Goal: Task Accomplishment & Management: Manage account settings

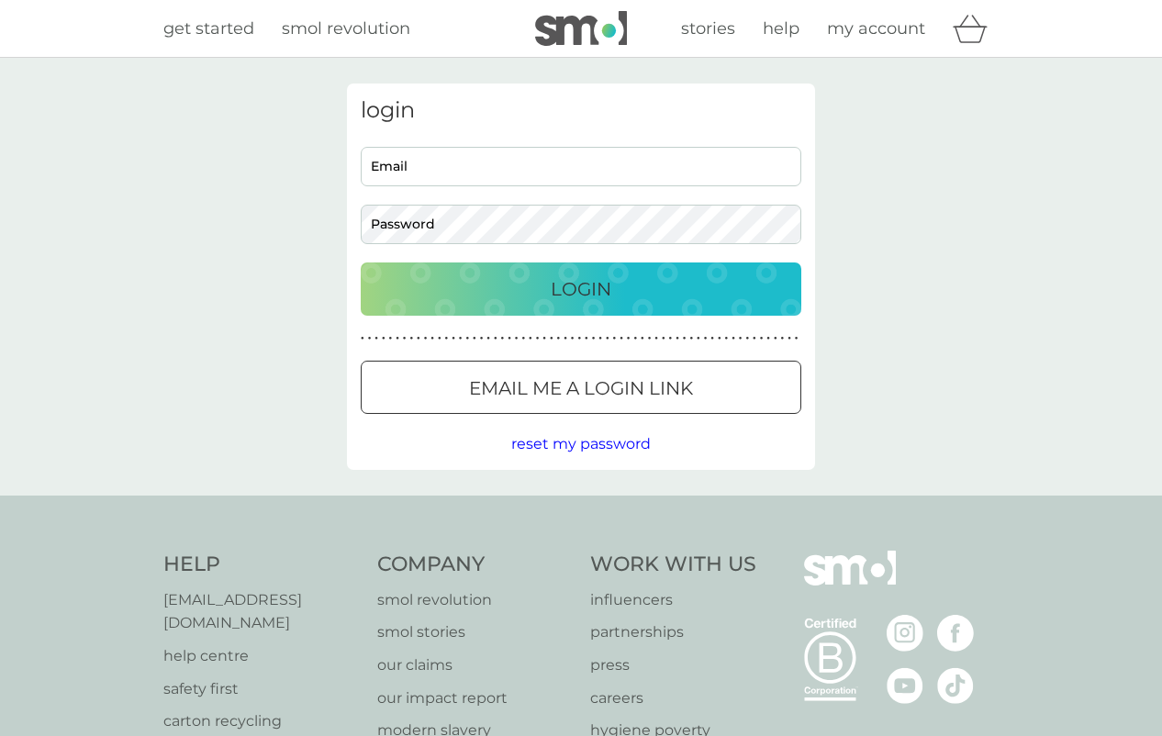
type input "jennypiercy@hotmail.com"
click at [582, 282] on p "Login" at bounding box center [581, 288] width 61 height 29
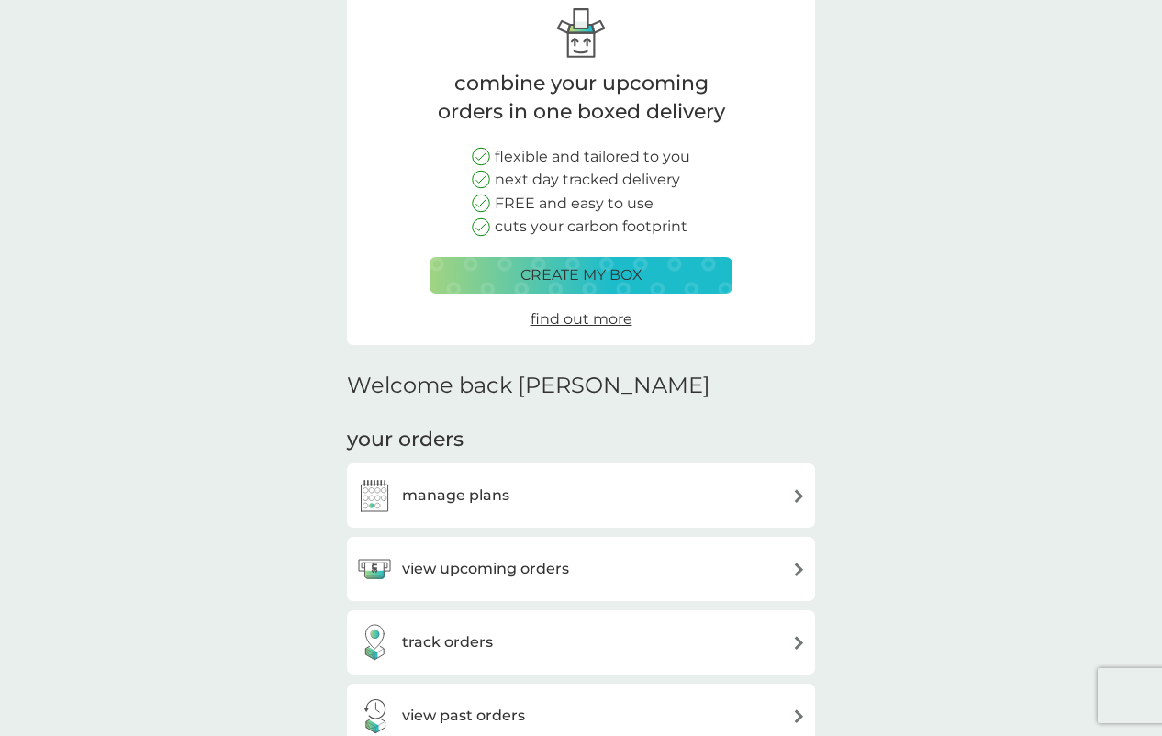
click at [796, 569] on img at bounding box center [799, 570] width 14 height 14
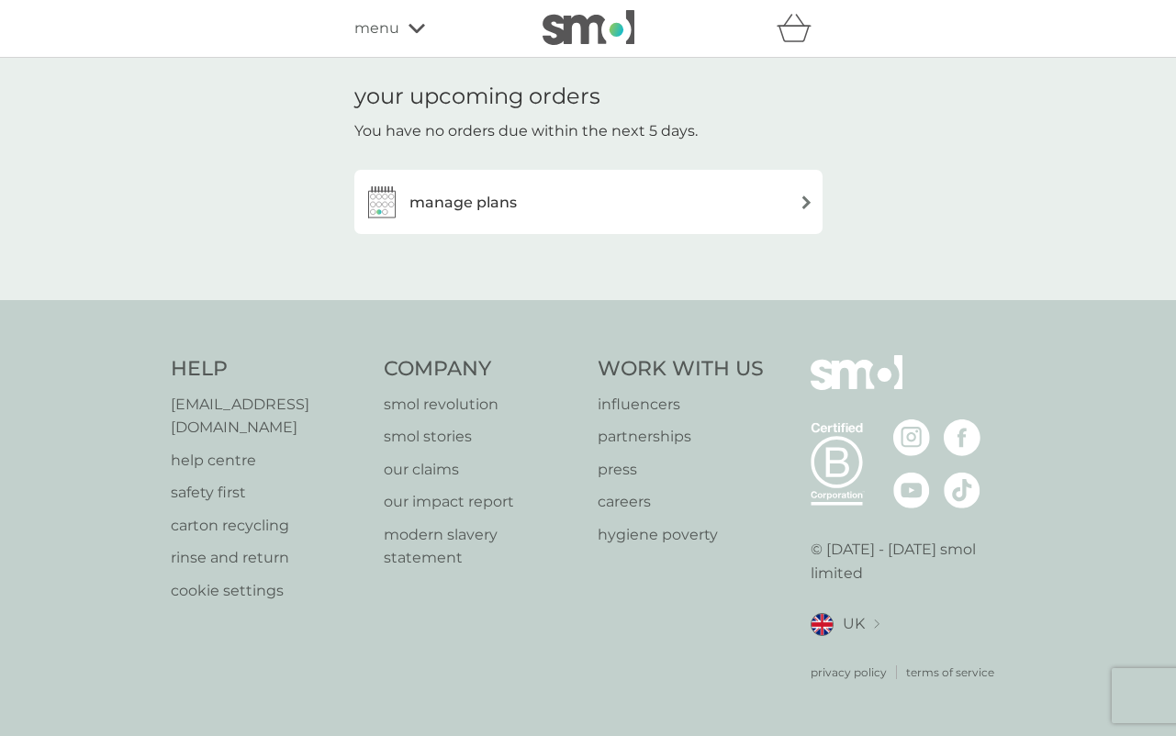
click at [803, 198] on img at bounding box center [806, 202] width 14 height 14
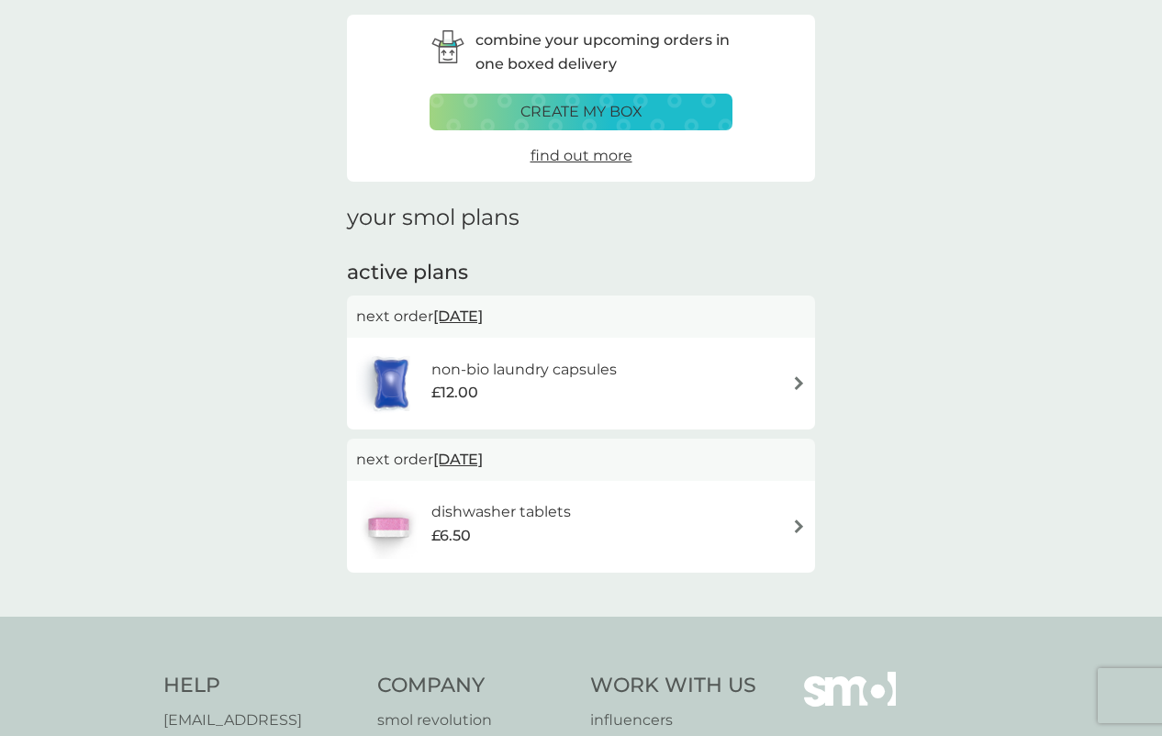
scroll to position [184, 0]
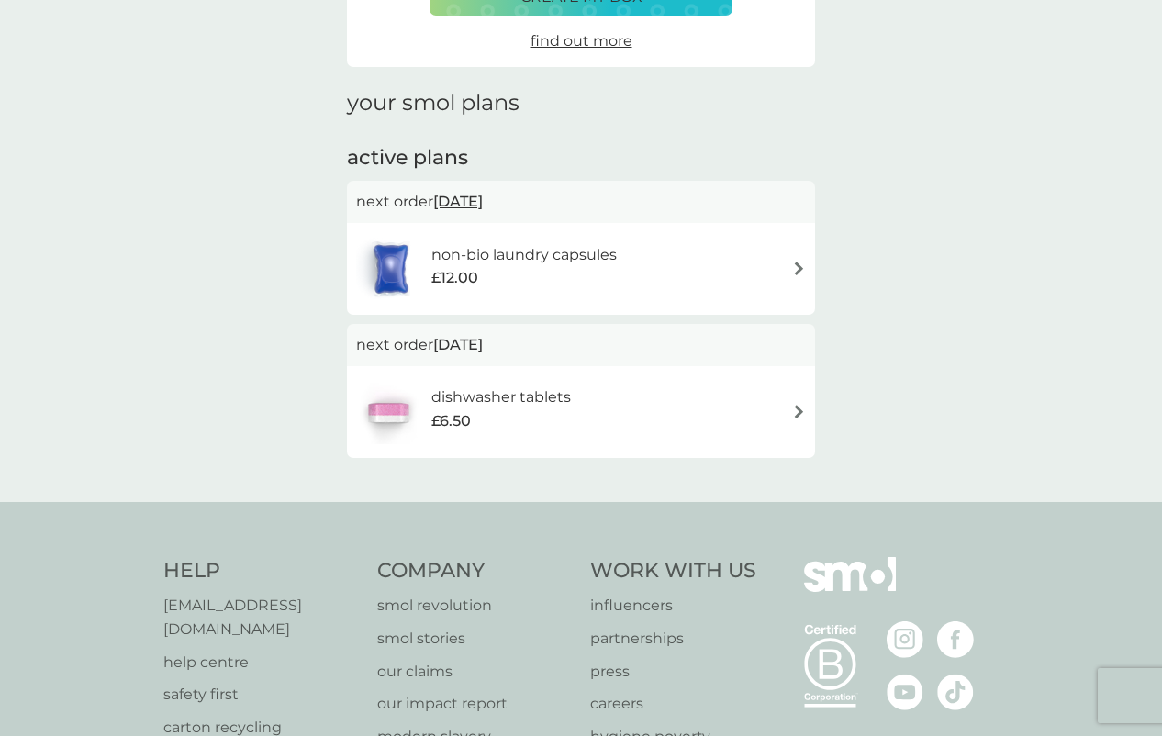
click at [797, 272] on img at bounding box center [799, 269] width 14 height 14
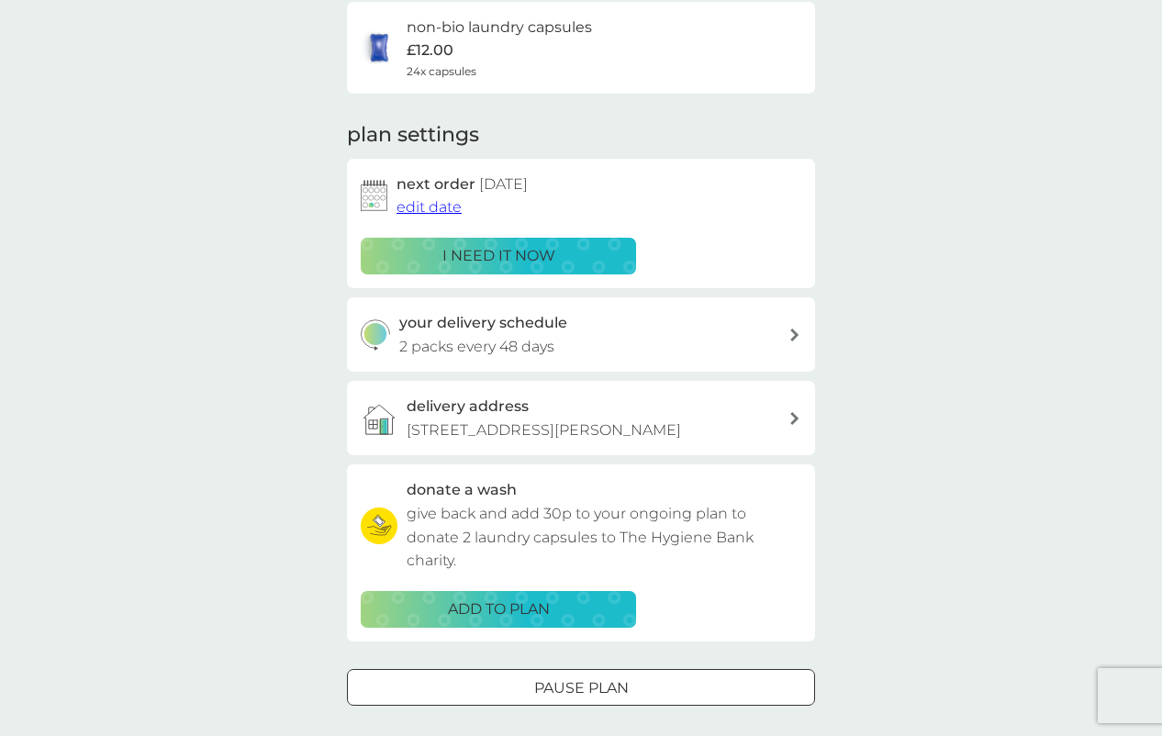
scroll to position [184, 0]
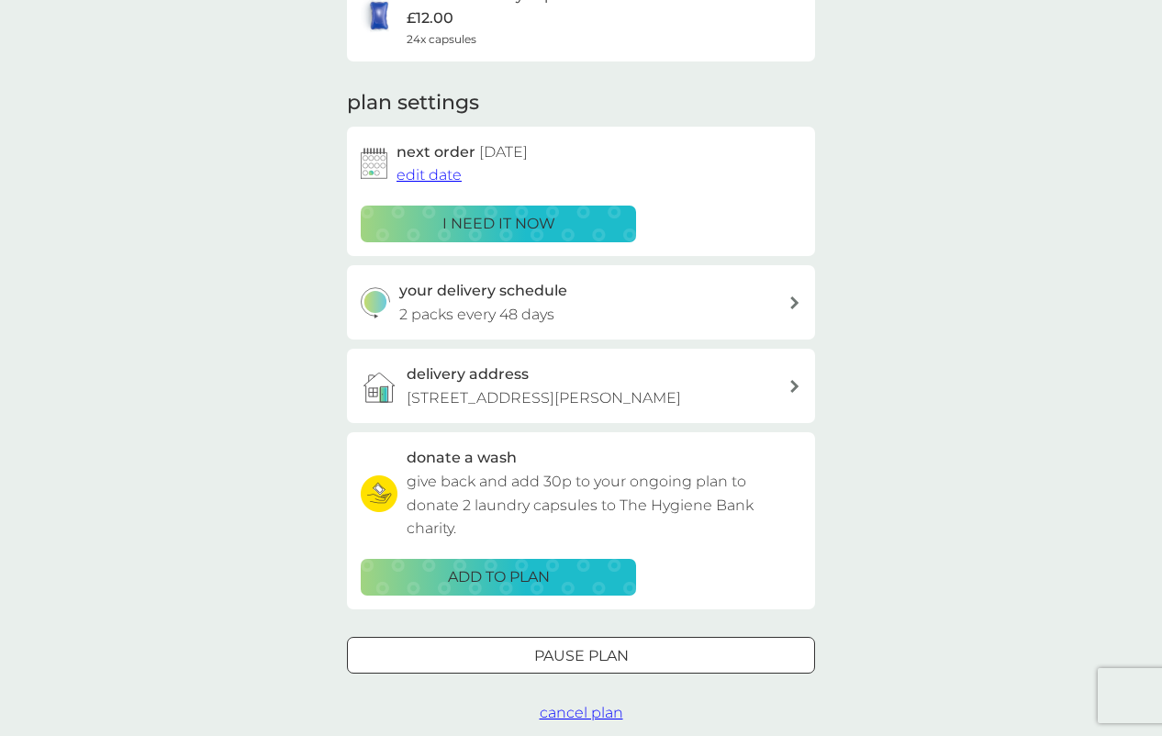
click at [796, 302] on icon at bounding box center [794, 302] width 8 height 13
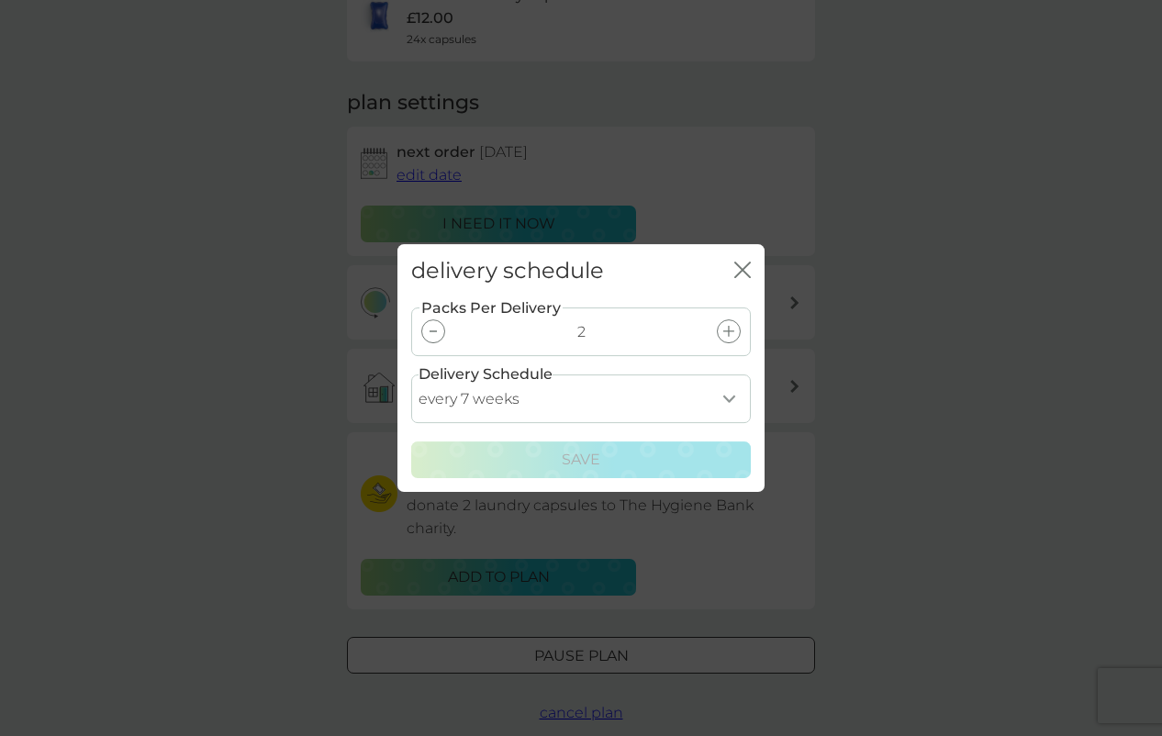
click at [729, 398] on select "every 1 week every 2 weeks every 3 weeks every 4 weeks every 5 weeks every 6 we…" at bounding box center [581, 398] width 340 height 49
select select "119"
click at [411, 374] on select "every 1 week every 2 weeks every 3 weeks every 4 weeks every 5 weeks every 6 we…" at bounding box center [581, 398] width 340 height 49
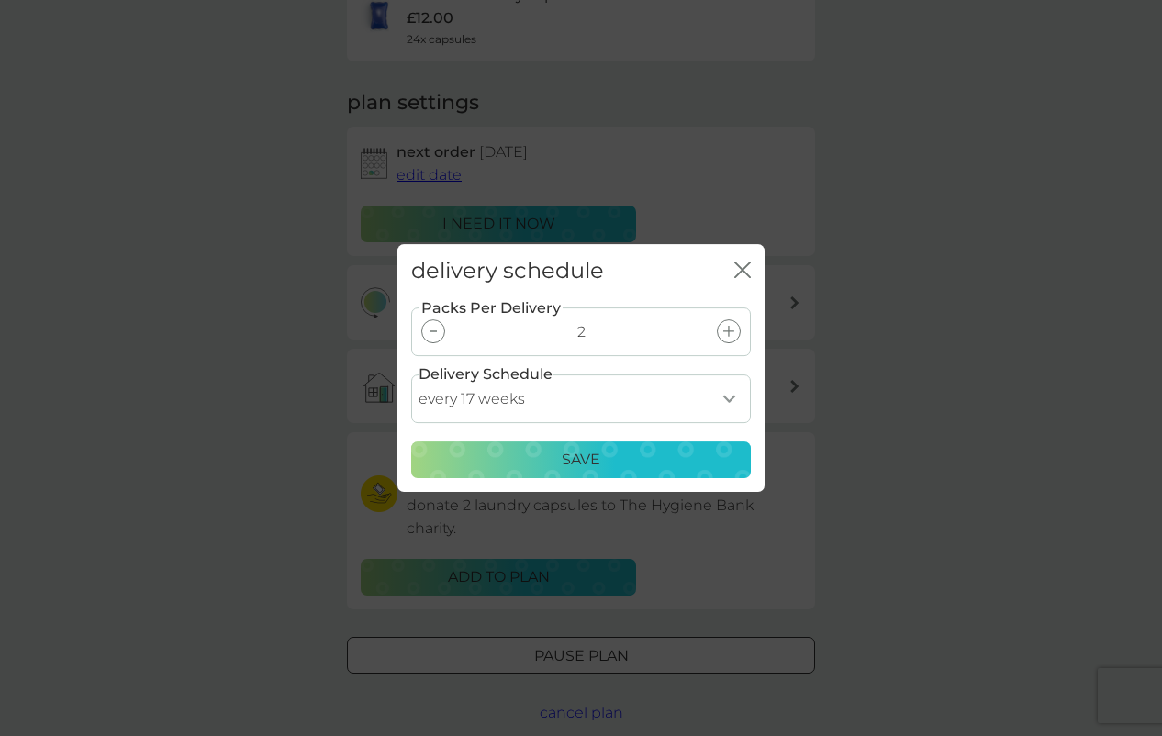
click at [432, 330] on icon at bounding box center [432, 331] width 7 height 2
click at [604, 458] on div "Save" at bounding box center [581, 460] width 316 height 24
